Goal: Task Accomplishment & Management: Manage account settings

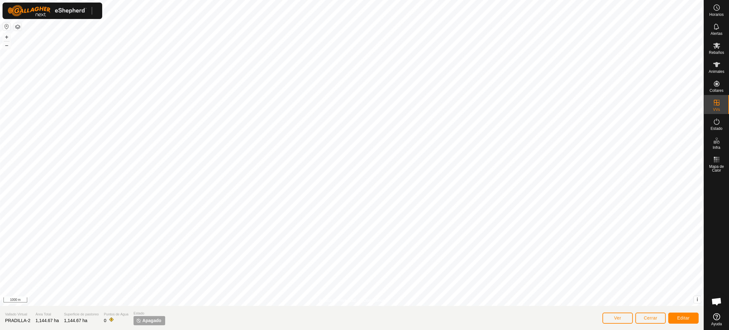
scroll to position [516, 0]
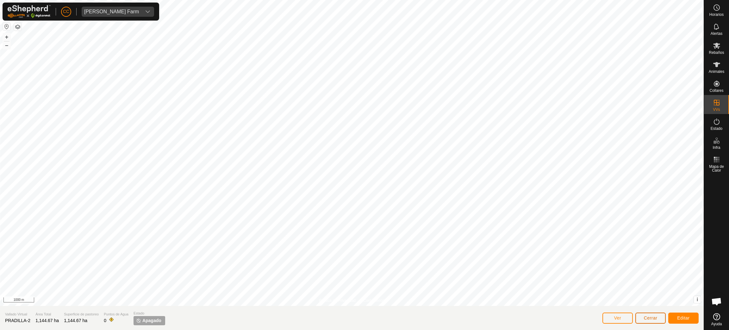
click at [645, 317] on span "Cerrar" at bounding box center [651, 317] width 14 height 5
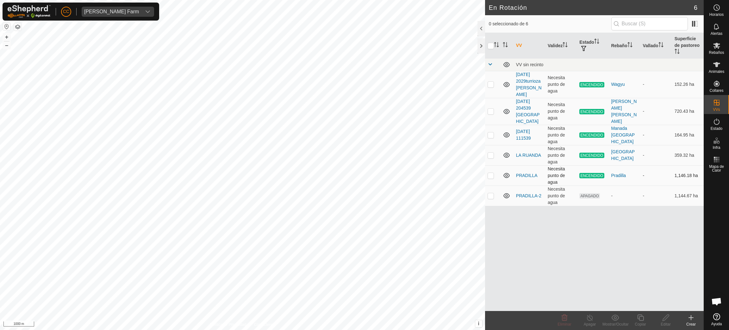
click at [488, 173] on p-checkbox at bounding box center [491, 175] width 6 height 5
click at [489, 173] on p-checkbox at bounding box center [491, 175] width 6 height 5
checkbox input "false"
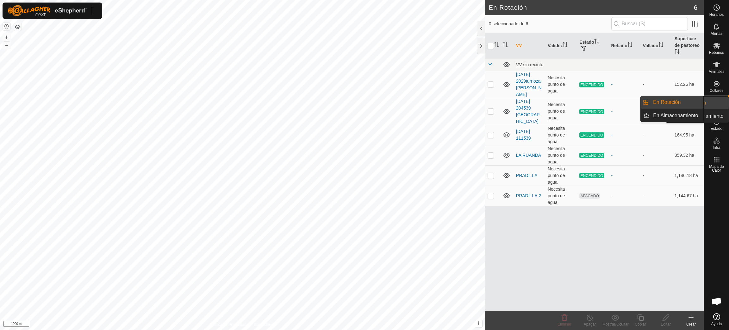
scroll to position [516, 0]
click at [715, 108] on span "VVs" at bounding box center [716, 110] width 7 height 4
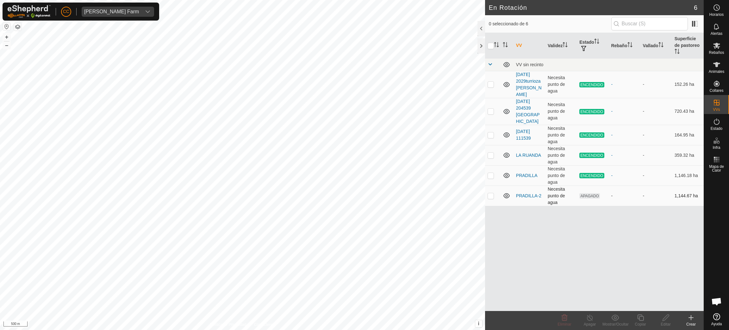
click at [491, 193] on p-checkbox at bounding box center [491, 195] width 6 height 5
checkbox input "true"
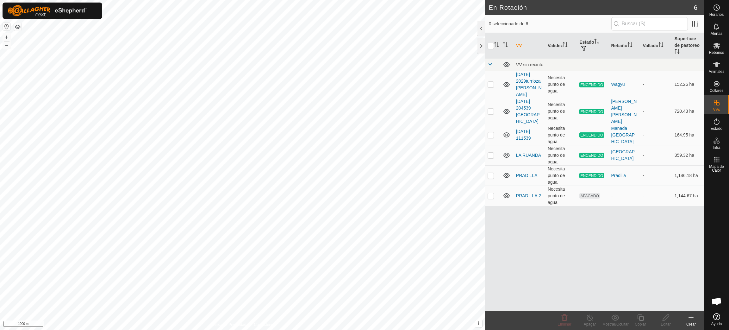
scroll to position [516, 0]
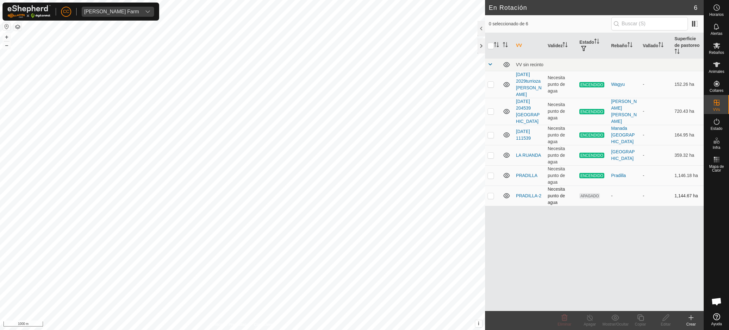
click at [487, 186] on td at bounding box center [492, 196] width 15 height 20
checkbox input "true"
click at [669, 318] on icon at bounding box center [666, 318] width 8 height 8
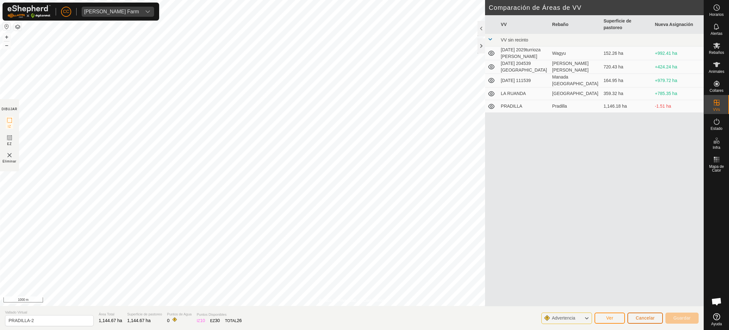
click at [646, 320] on span "Cancelar" at bounding box center [645, 317] width 19 height 5
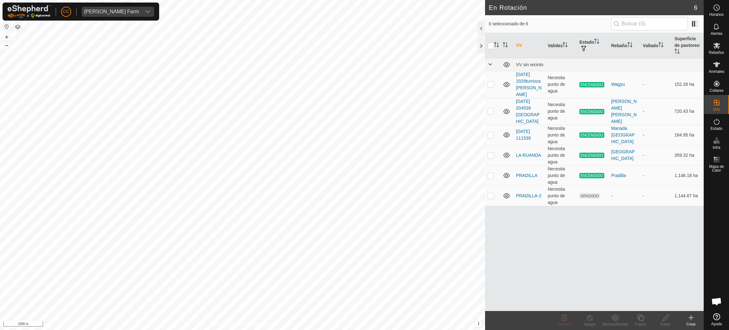
click at [15, 27] on button "button" at bounding box center [18, 27] width 8 height 8
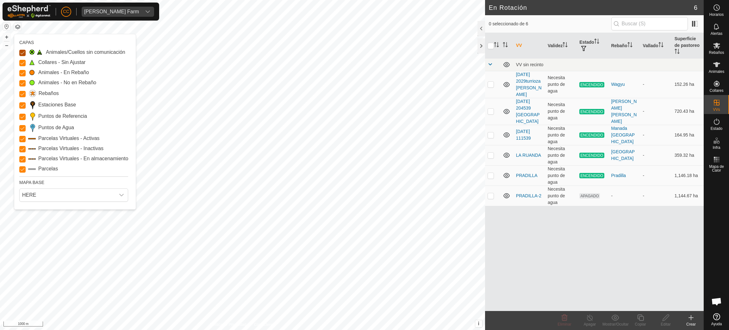
click at [23, 54] on Issue "Animales/Cuellos sin comunicación" at bounding box center [22, 53] width 6 height 6
checkbox input "true"
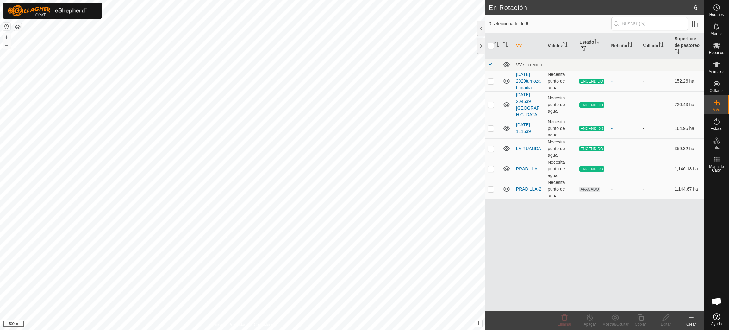
scroll to position [516, 0]
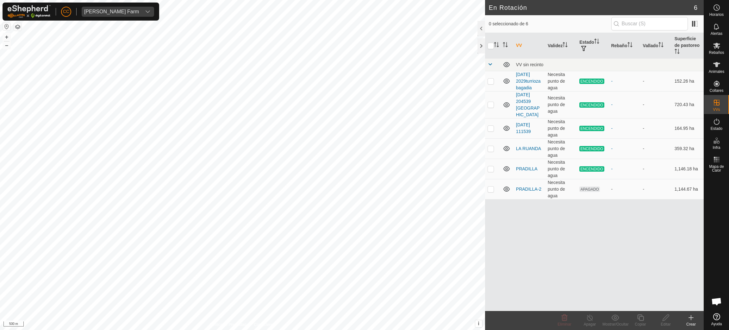
click at [563, 240] on div "VV Validez Estado Rebaño Vallado Superficie de pastoreo VV sin recinto 2024-11-…" at bounding box center [594, 172] width 219 height 278
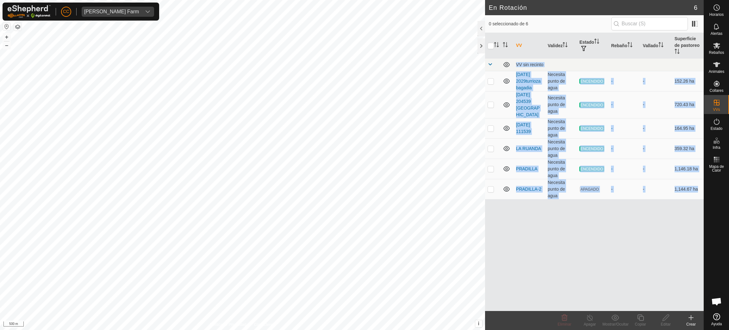
click at [563, 240] on div "VV Validez Estado Rebaño Vallado Superficie de pastoreo VV sin recinto 2024-11-…" at bounding box center [594, 172] width 219 height 278
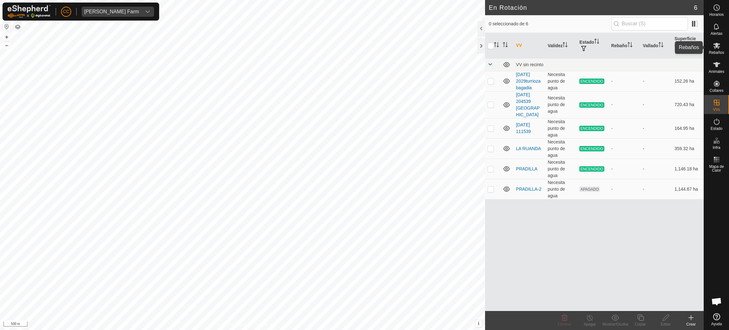
click at [716, 40] on div "Rebaños" at bounding box center [716, 47] width 25 height 19
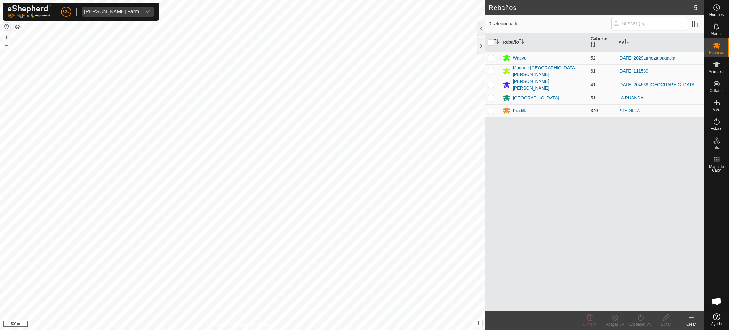
click at [491, 108] on p-checkbox at bounding box center [491, 110] width 6 height 5
click at [491, 111] on p-checkbox at bounding box center [491, 110] width 6 height 5
checkbox input "false"
click at [721, 101] on es-virtualpaddocks-svg-icon at bounding box center [716, 102] width 11 height 10
click at [688, 101] on link "En Rotación" at bounding box center [677, 102] width 54 height 13
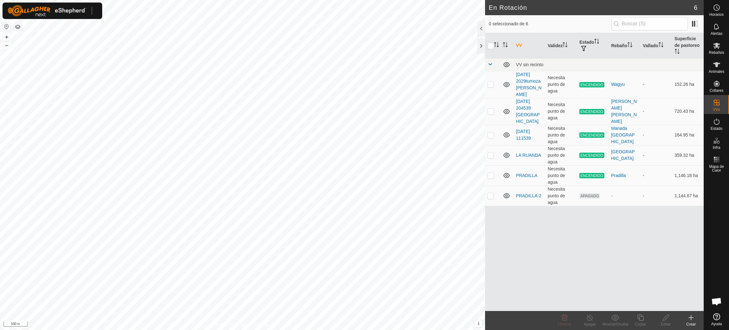
scroll to position [516, 0]
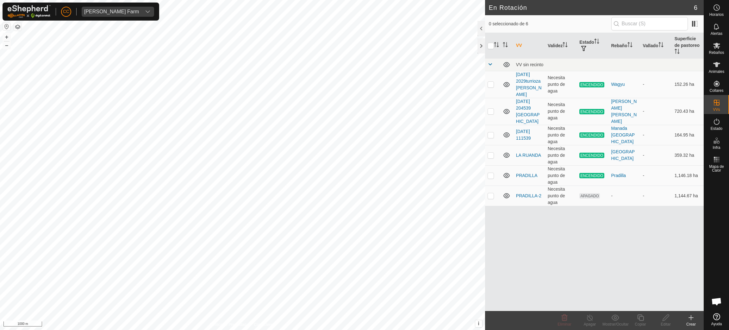
click at [260, 0] on html "CC [PERSON_NAME] Farm Horarios Alertas Rebaños Animales Collares VVs Estado Inf…" at bounding box center [364, 165] width 729 height 330
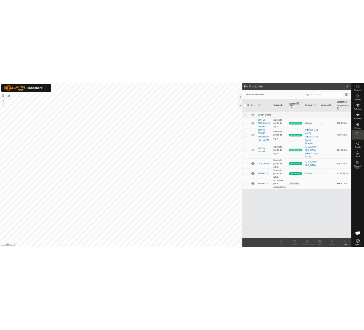
scroll to position [516, 0]
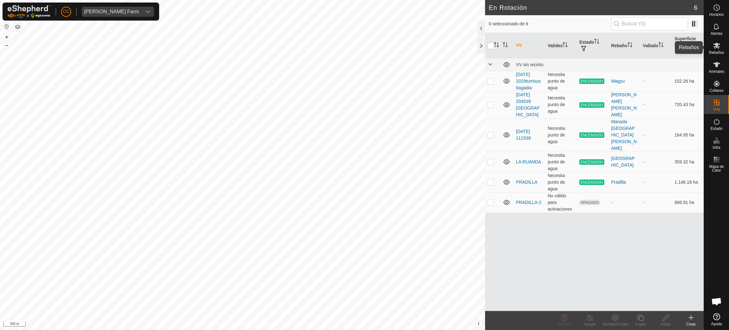
click at [725, 49] on div "Rebaños" at bounding box center [716, 47] width 25 height 19
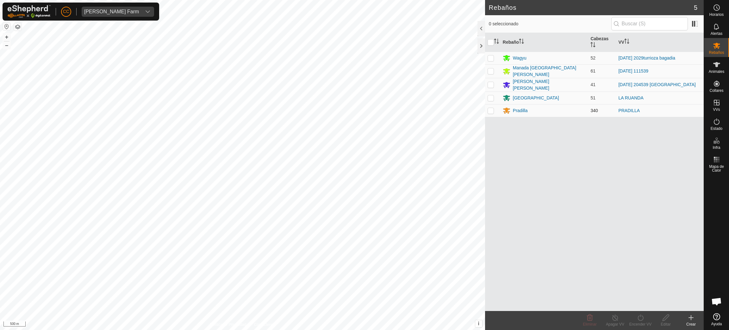
click at [493, 111] on td at bounding box center [492, 110] width 15 height 13
checkbox input "true"
click at [645, 321] on div "Encender VV" at bounding box center [640, 324] width 25 height 6
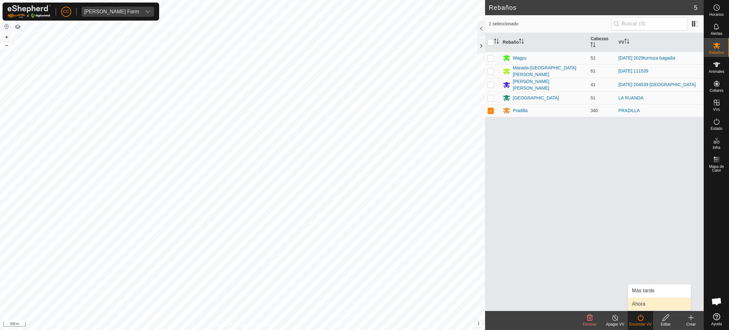
click at [650, 305] on link "Ahora" at bounding box center [659, 304] width 63 height 13
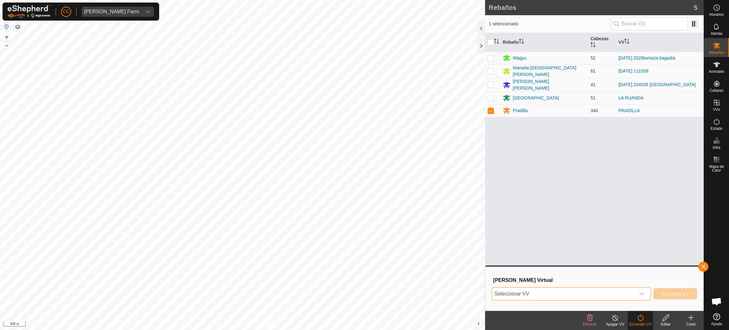
click at [628, 294] on span "Seleccionar VV" at bounding box center [563, 293] width 143 height 13
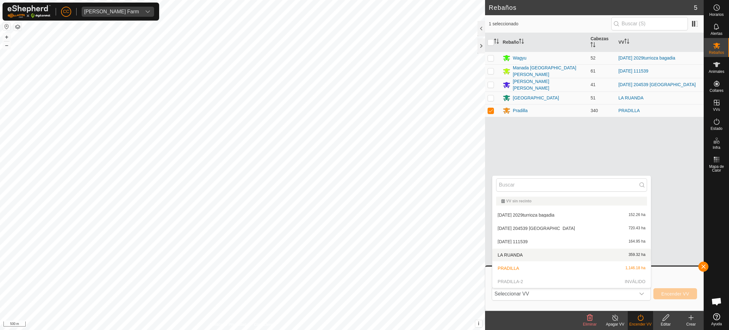
click at [653, 170] on div "Rebaño Cabezas VV Wagyu 52 [DATE] 2029turrioza bagadia [GEOGRAPHIC_DATA] [GEOGR…" at bounding box center [594, 172] width 219 height 278
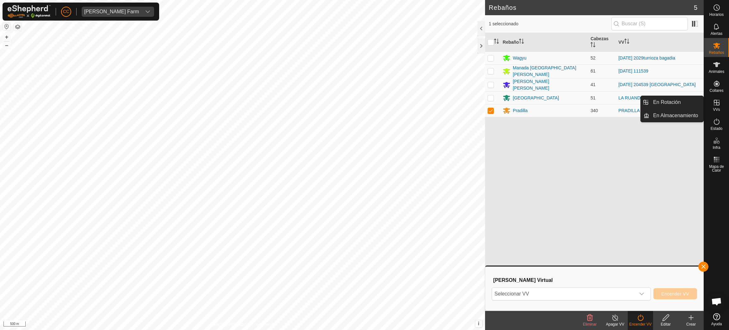
click at [716, 105] on icon at bounding box center [717, 103] width 8 height 8
click at [682, 106] on link "En Rotación" at bounding box center [677, 102] width 54 height 13
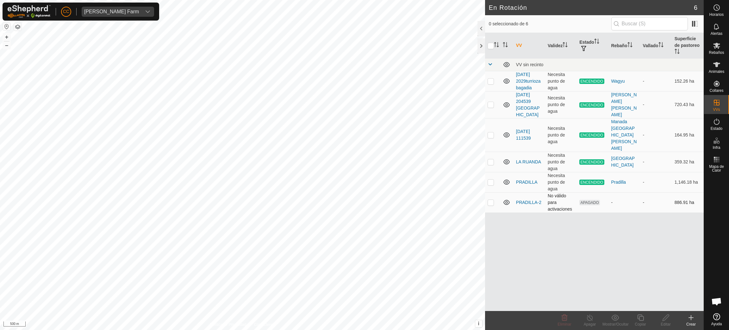
click at [489, 200] on p-checkbox at bounding box center [491, 202] width 6 height 5
checkbox input "true"
click at [665, 321] on icon at bounding box center [666, 318] width 8 height 8
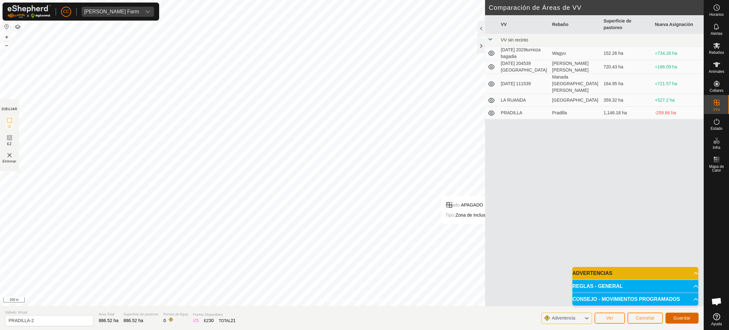
click at [676, 322] on button "Guardar" at bounding box center [682, 317] width 33 height 11
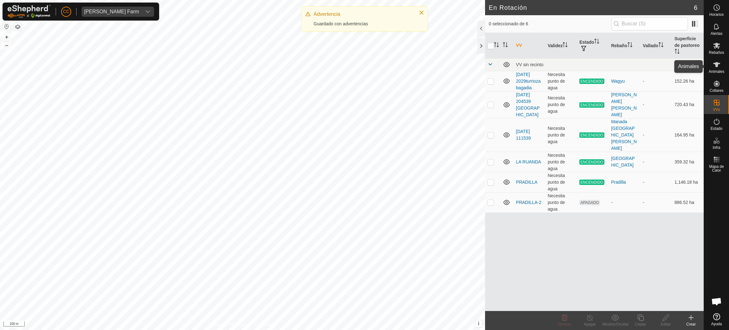
click at [715, 70] on span "Animales" at bounding box center [717, 72] width 16 height 4
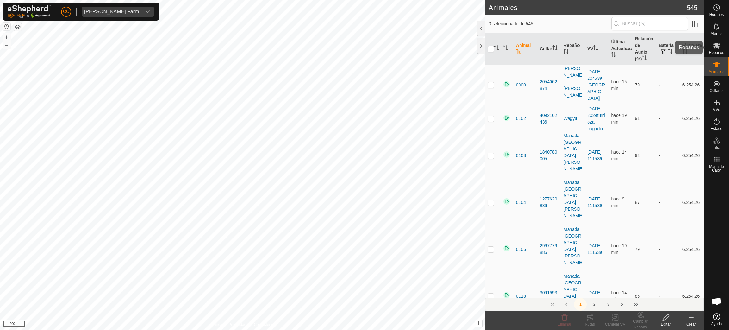
click at [709, 43] on div "Rebaños" at bounding box center [716, 47] width 25 height 19
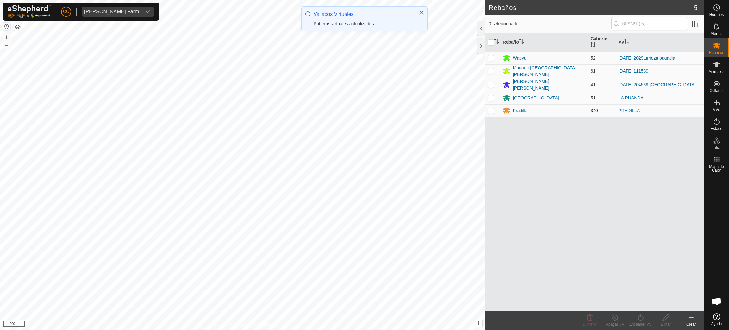
click at [489, 110] on p-checkbox at bounding box center [491, 110] width 6 height 5
checkbox input "true"
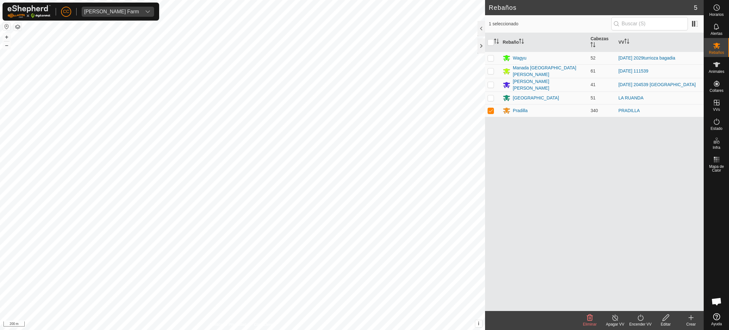
click at [633, 320] on turn-on-svg-icon at bounding box center [640, 318] width 25 height 8
click at [641, 304] on link "Ahora" at bounding box center [659, 304] width 63 height 13
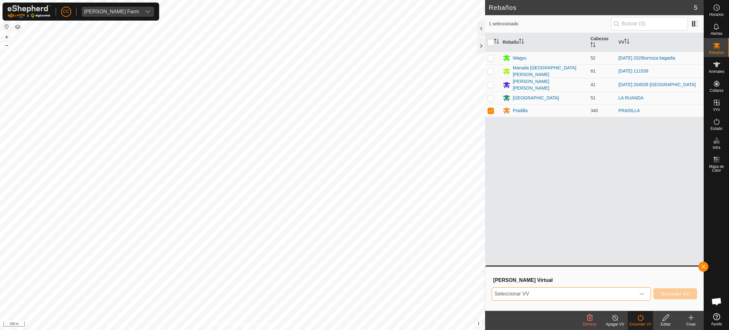
click at [585, 290] on span "Seleccionar VV" at bounding box center [563, 293] width 143 height 13
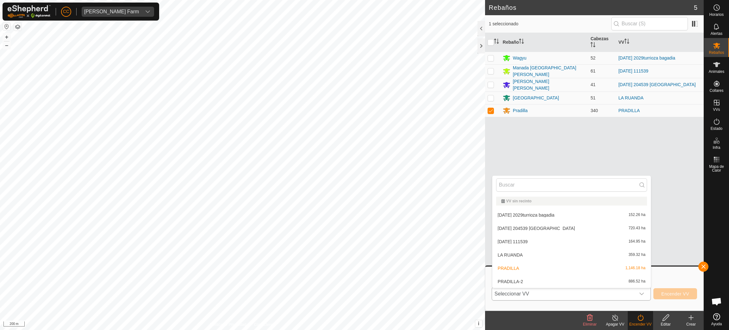
click at [569, 279] on li "[PERSON_NAME]-2 886.52 ha" at bounding box center [572, 281] width 159 height 13
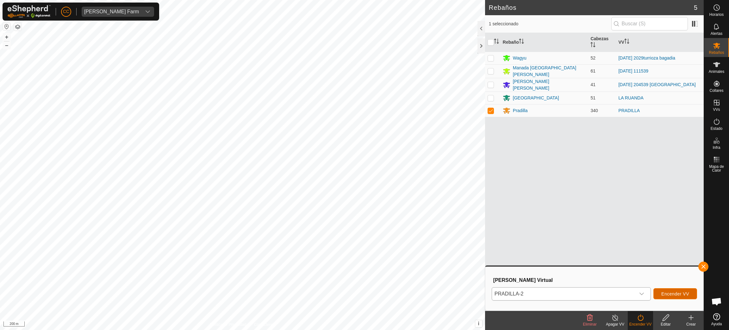
click at [676, 295] on span "Encender VV" at bounding box center [676, 293] width 28 height 5
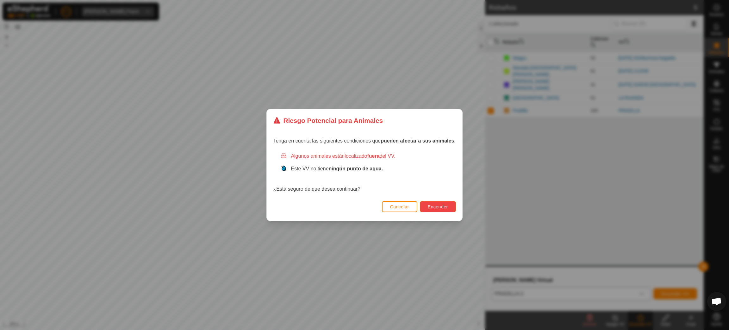
click at [430, 210] on button "Encender" at bounding box center [438, 206] width 36 height 11
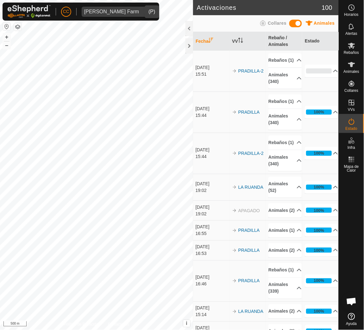
click at [115, 12] on div "[PERSON_NAME] Farm" at bounding box center [111, 11] width 55 height 5
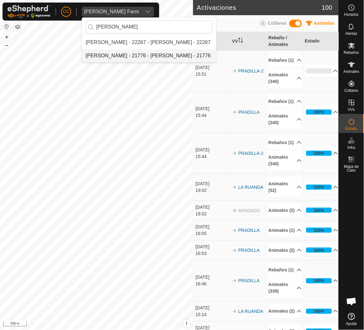
type input "[PERSON_NAME]"
click at [126, 50] on li "[PERSON_NAME] - 21776 - [PERSON_NAME] - 21776" at bounding box center [149, 55] width 134 height 13
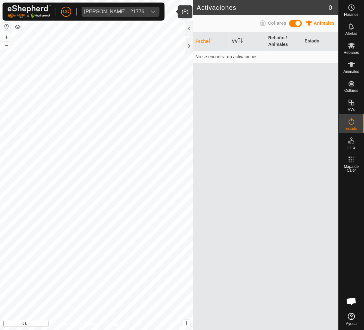
click at [354, 85] on div "CC [PERSON_NAME] - 21776 [PERSON_NAME] Rebaños Animales Collares VVs Estado Inf…" at bounding box center [182, 165] width 364 height 330
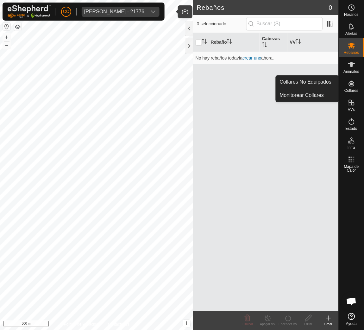
click at [353, 84] on icon at bounding box center [352, 84] width 8 height 8
click at [329, 78] on link "Collares No Equipados" at bounding box center [307, 82] width 63 height 13
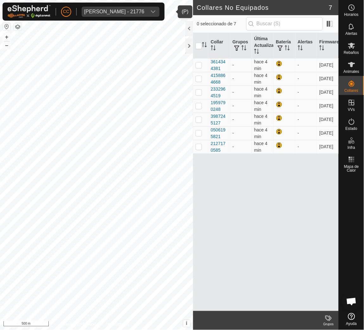
click at [131, 13] on div "[PERSON_NAME] - 21776" at bounding box center [114, 11] width 60 height 5
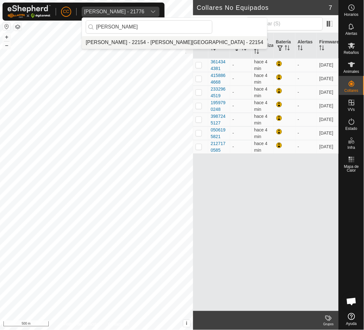
type input "[PERSON_NAME]"
click at [133, 43] on li "[PERSON_NAME] - 22154 - [PERSON_NAME][GEOGRAPHIC_DATA] - 22154" at bounding box center [174, 42] width 185 height 13
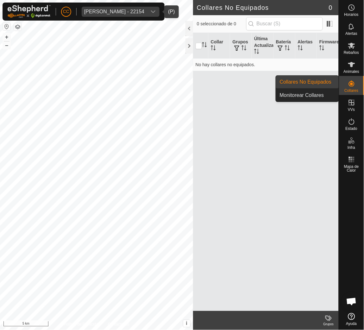
click at [354, 76] on div "Collares" at bounding box center [351, 85] width 25 height 19
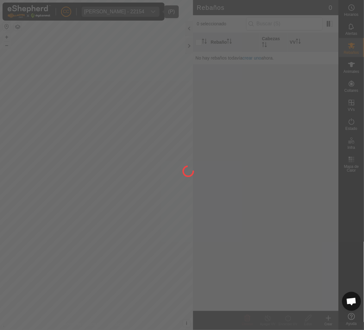
click at [350, 65] on div at bounding box center [182, 165] width 364 height 330
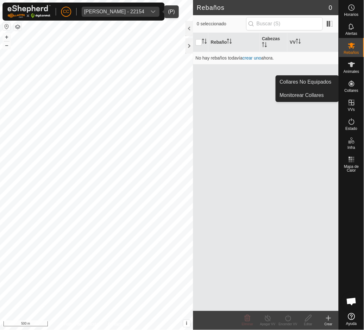
click at [350, 84] on icon at bounding box center [352, 84] width 8 height 8
click at [328, 82] on link "Collares No Equipados" at bounding box center [307, 82] width 63 height 13
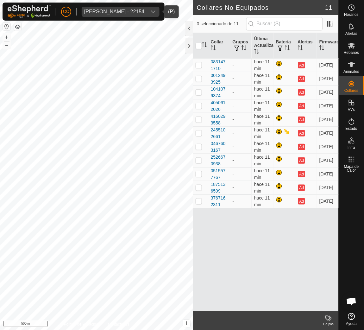
click at [102, 13] on div "[PERSON_NAME] - 22154" at bounding box center [114, 11] width 60 height 5
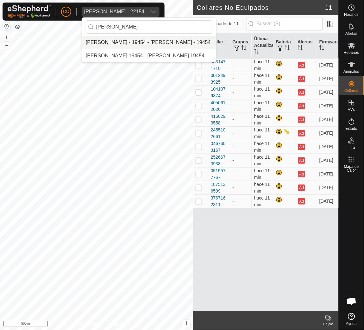
type input "[PERSON_NAME]"
click at [117, 41] on li "[PERSON_NAME] - 19454 - [PERSON_NAME] - 19454" at bounding box center [149, 42] width 134 height 13
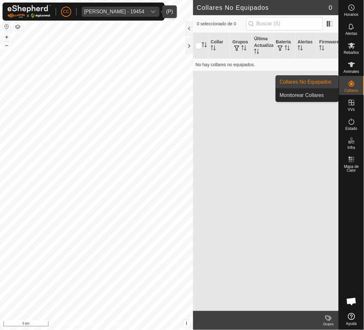
click at [352, 81] on icon at bounding box center [352, 84] width 6 height 6
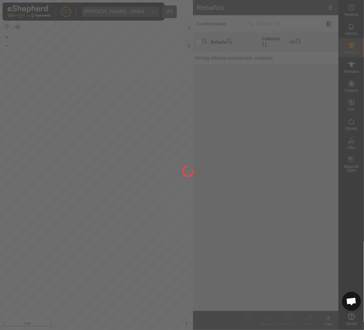
click at [337, 77] on div at bounding box center [182, 165] width 364 height 330
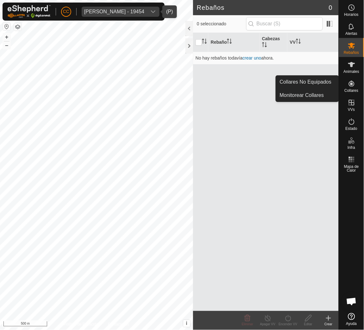
click at [352, 87] on icon at bounding box center [352, 84] width 8 height 8
click at [314, 79] on link "Collares No Equipados" at bounding box center [307, 82] width 63 height 13
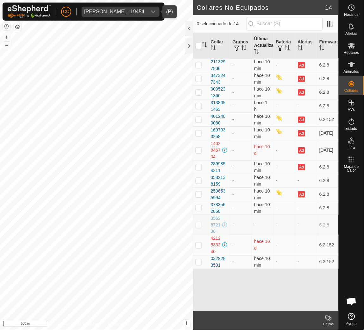
click at [259, 49] on icon "Activar para ordenar" at bounding box center [256, 51] width 5 height 5
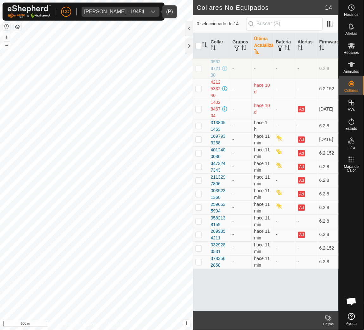
click at [107, 10] on div "[PERSON_NAME] - 19454" at bounding box center [114, 11] width 60 height 5
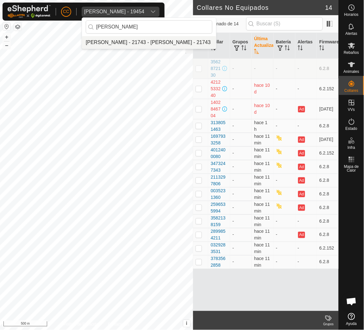
type input "[PERSON_NAME]"
click at [119, 43] on li "[PERSON_NAME] - 21743 - [PERSON_NAME] - 21743" at bounding box center [149, 42] width 134 height 13
